Goal: Task Accomplishment & Management: Use online tool/utility

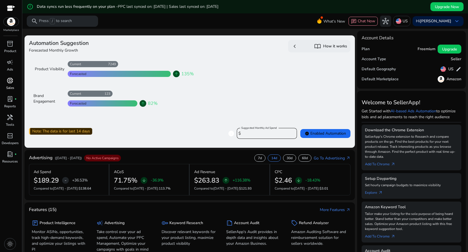
click at [11, 85] on div "donut_small" at bounding box center [10, 80] width 16 height 9
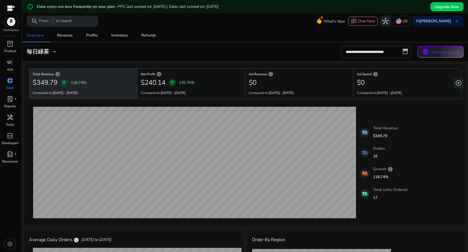
click at [235, 29] on div at bounding box center [245, 29] width 446 height 1
click at [231, 33] on div "Overview Revenue Profits Inventory Refunds" at bounding box center [245, 35] width 450 height 13
click at [276, 37] on div "Overview Revenue Profits Inventory Refunds" at bounding box center [245, 35] width 450 height 13
click at [67, 34] on div "Revenue" at bounding box center [65, 35] width 16 height 4
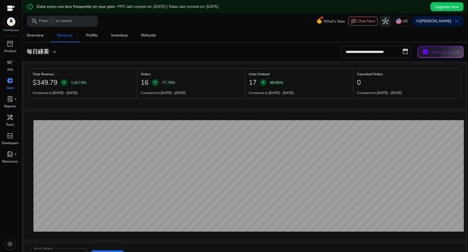
click at [307, 54] on div "**********" at bounding box center [245, 52] width 441 height 12
click at [99, 35] on link "Profits" at bounding box center [91, 35] width 25 height 13
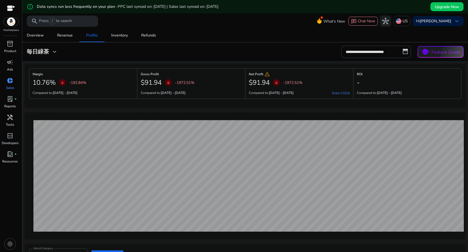
click at [259, 54] on div "**********" at bounding box center [245, 52] width 441 height 12
click at [239, 49] on div "**********" at bounding box center [245, 52] width 441 height 12
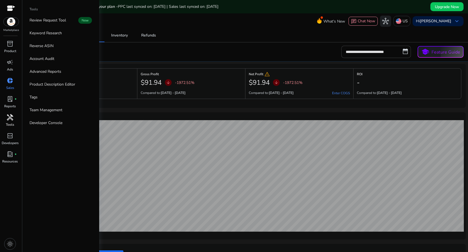
click at [12, 119] on span "handyman" at bounding box center [10, 117] width 7 height 7
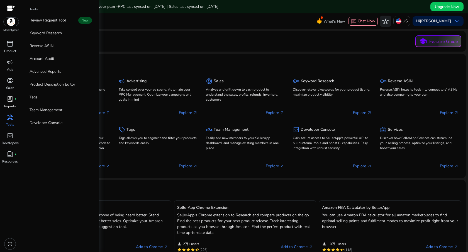
click at [9, 101] on span "lab_profile" at bounding box center [10, 99] width 7 height 7
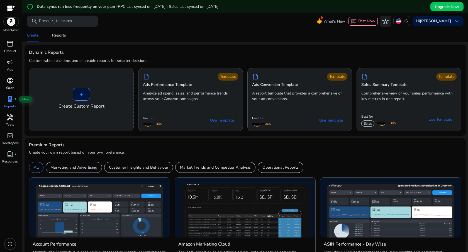
click at [8, 85] on p "Sales" at bounding box center [10, 87] width 8 height 5
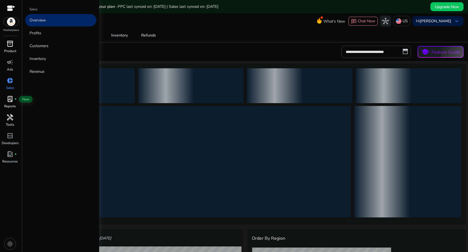
click at [8, 48] on link "inventory_2 Product" at bounding box center [10, 48] width 20 height 18
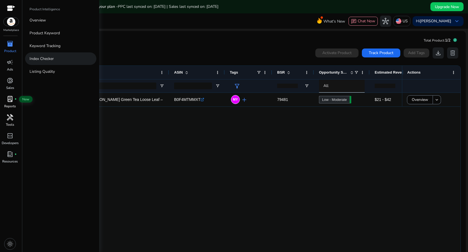
click at [41, 62] on link "Index Checker" at bounding box center [60, 58] width 71 height 13
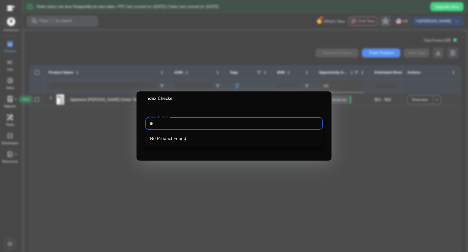
type input "*"
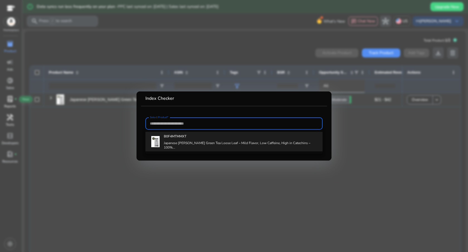
click at [194, 139] on div "B0F4MTMMXT Japanese [PERSON_NAME] Green Tea Loose Leaf – Mild Flavor, Low Caffe…" at bounding box center [241, 142] width 154 height 20
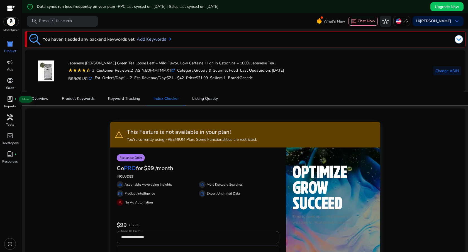
click at [162, 39] on link "Add Keywords" at bounding box center [154, 39] width 34 height 7
click at [459, 41] on img at bounding box center [459, 39] width 8 height 8
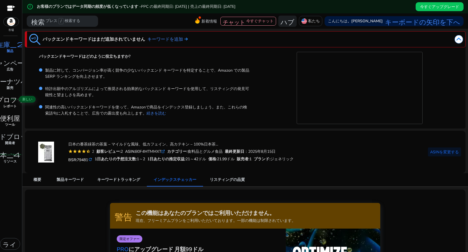
click at [116, 57] on font "バックエンドキーワードはどのように役立ちますか?" at bounding box center [84, 56] width 91 height 6
click at [164, 113] on font "続きを読む" at bounding box center [157, 113] width 20 height 5
click at [166, 40] on font "キーワードを追加" at bounding box center [165, 39] width 36 height 6
click at [455, 40] on img at bounding box center [459, 39] width 8 height 8
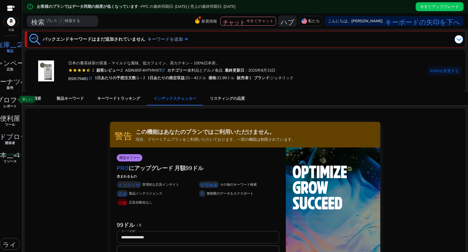
click at [172, 38] on font "キーワードを追加" at bounding box center [165, 39] width 36 height 6
click at [204, 73] on font "食料品とグルメ食品" at bounding box center [205, 70] width 35 height 5
click at [166, 39] on div "日本の番茶 緑茶 ルーズリーフ – マイルドな風味、低カフェイン、高カテキン – 100%日本茶葉、無添加、環境に優しいパッケージ (100g / 3.5オン…" at bounding box center [184, 49] width 111 height 20
click at [163, 40] on font "キーワードを追加" at bounding box center [165, 39] width 36 height 6
click at [458, 44] on div at bounding box center [332, 39] width 262 height 11
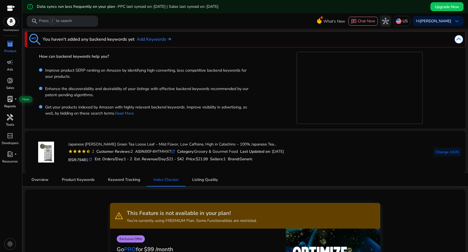
click at [225, 80] on div "Improve product SERP ranking on Amazon by identifying high-converting, less com…" at bounding box center [145, 74] width 212 height 18
